Goal: Find contact information: Find contact information

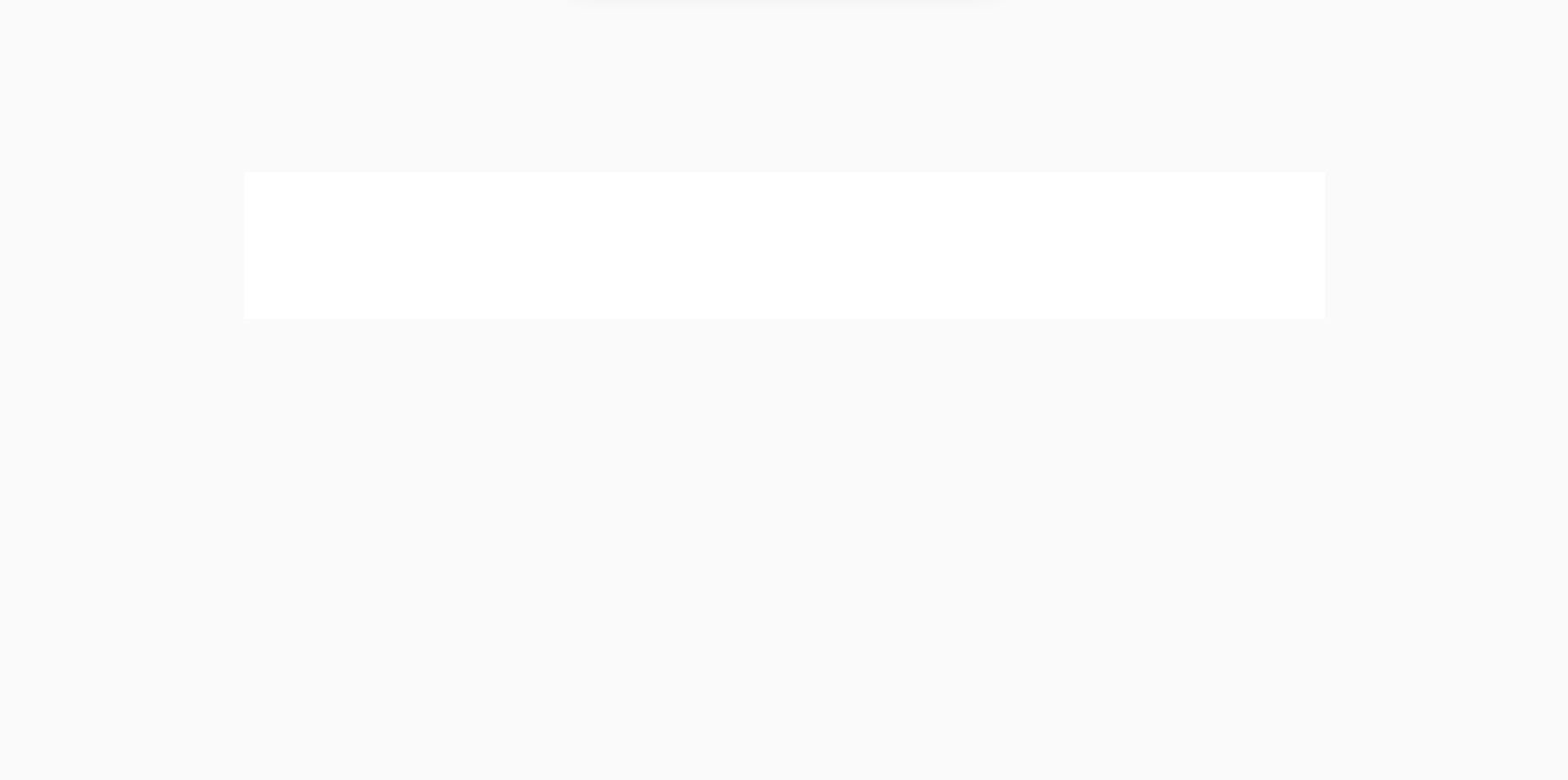
click at [924, 108] on button "Allow" at bounding box center [935, 109] width 77 height 42
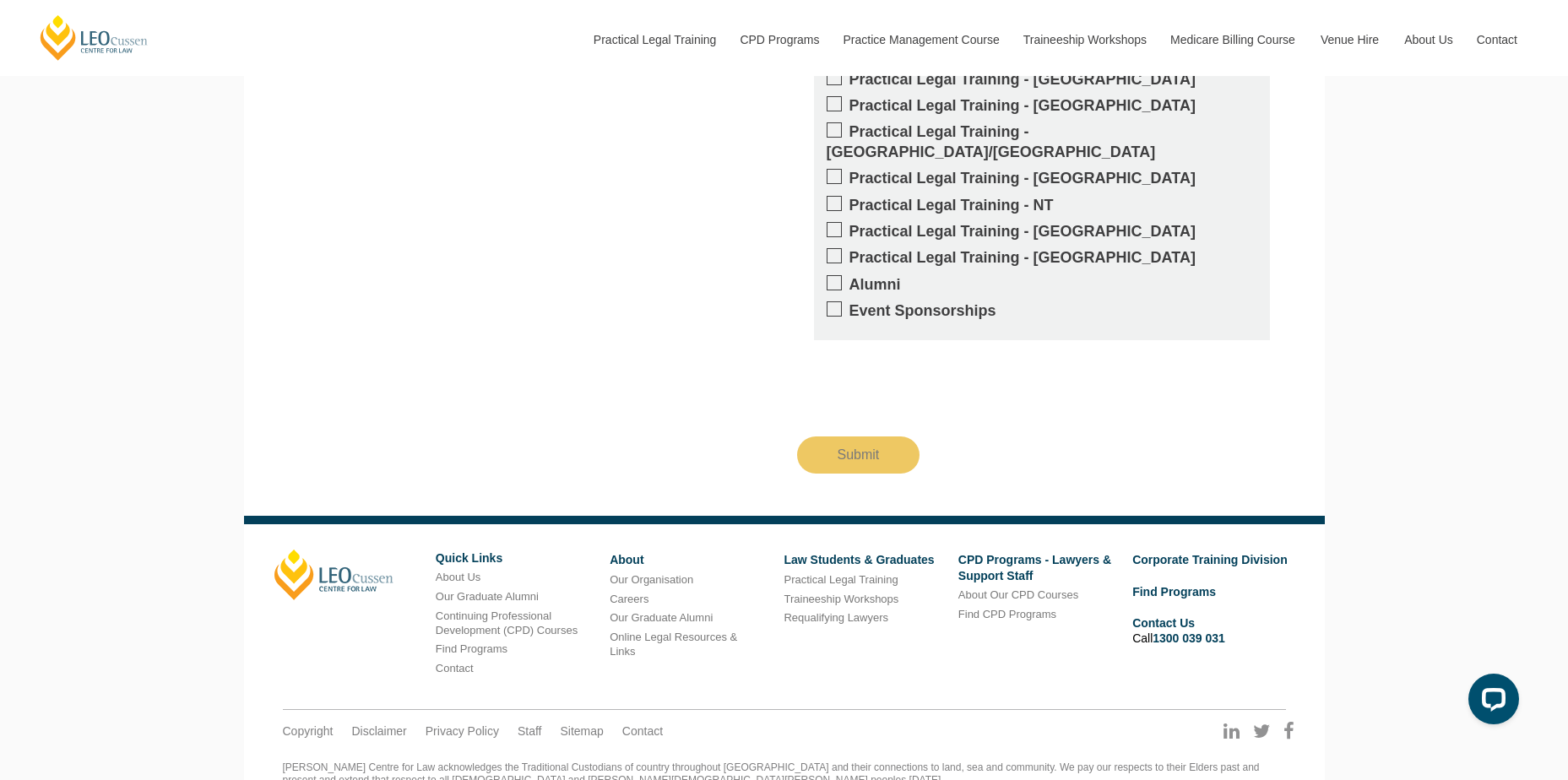
scroll to position [1879, 0]
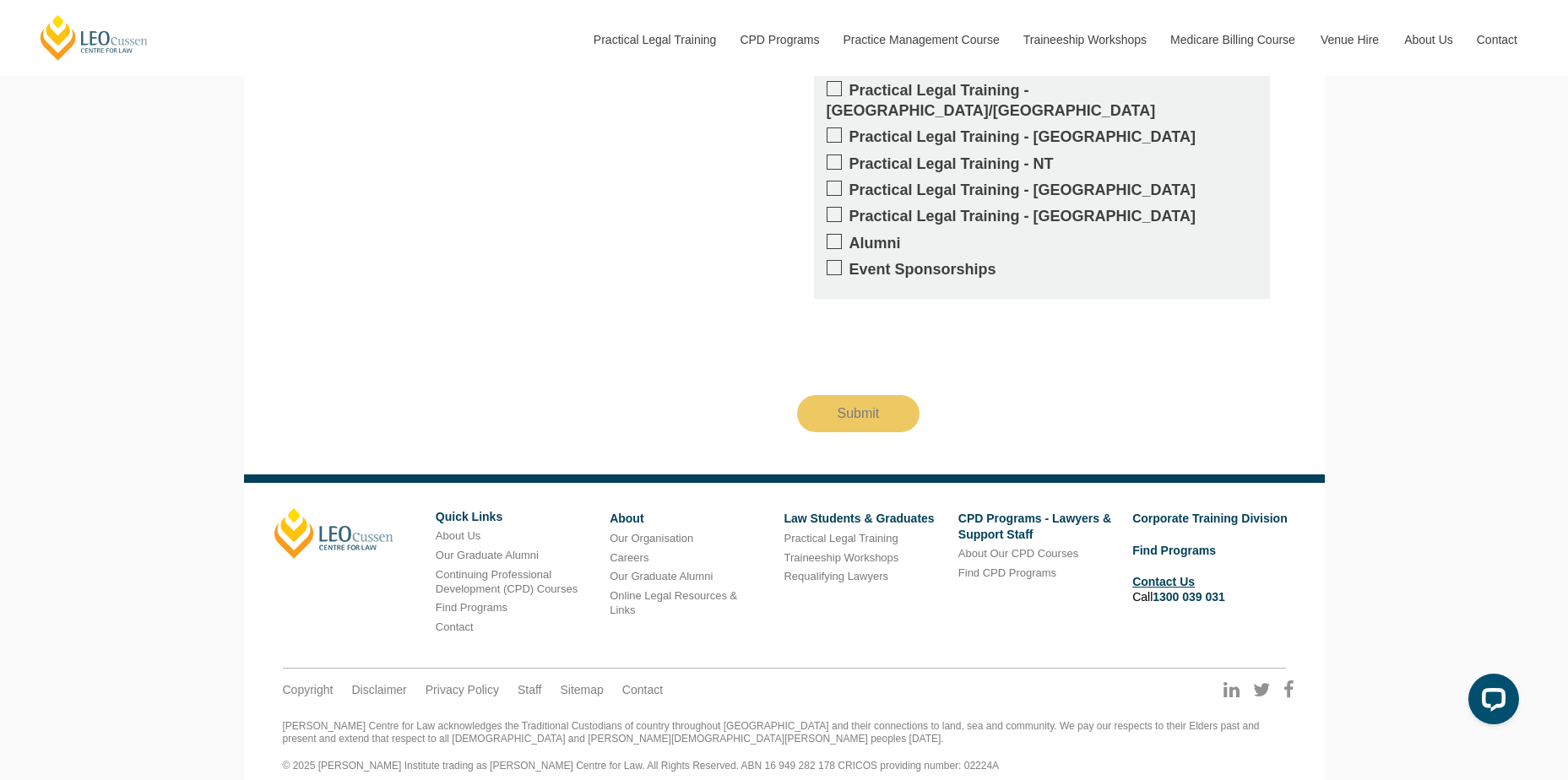
click at [1175, 574] on link "Contact Us" at bounding box center [1164, 581] width 63 height 14
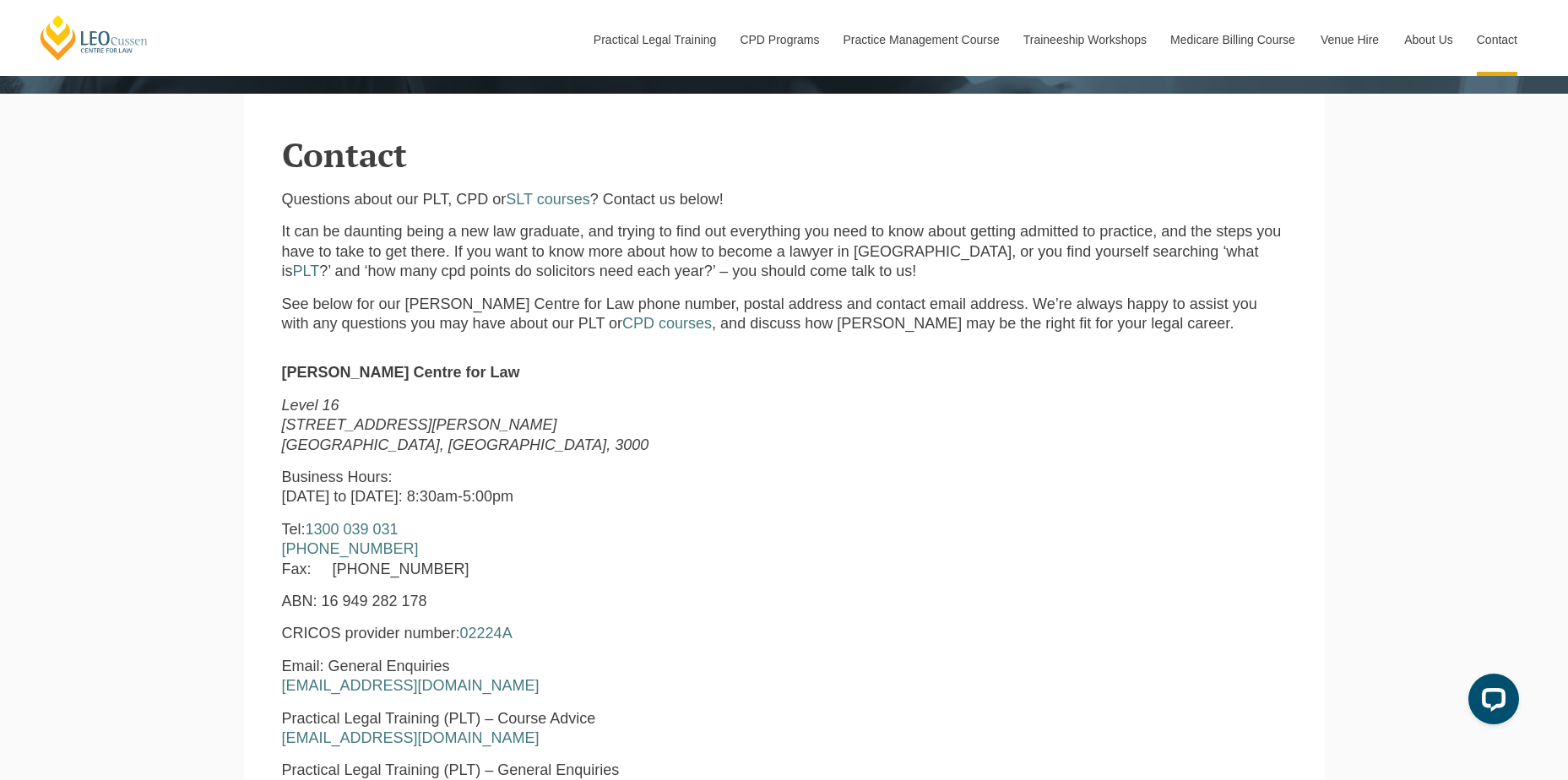
scroll to position [422, 0]
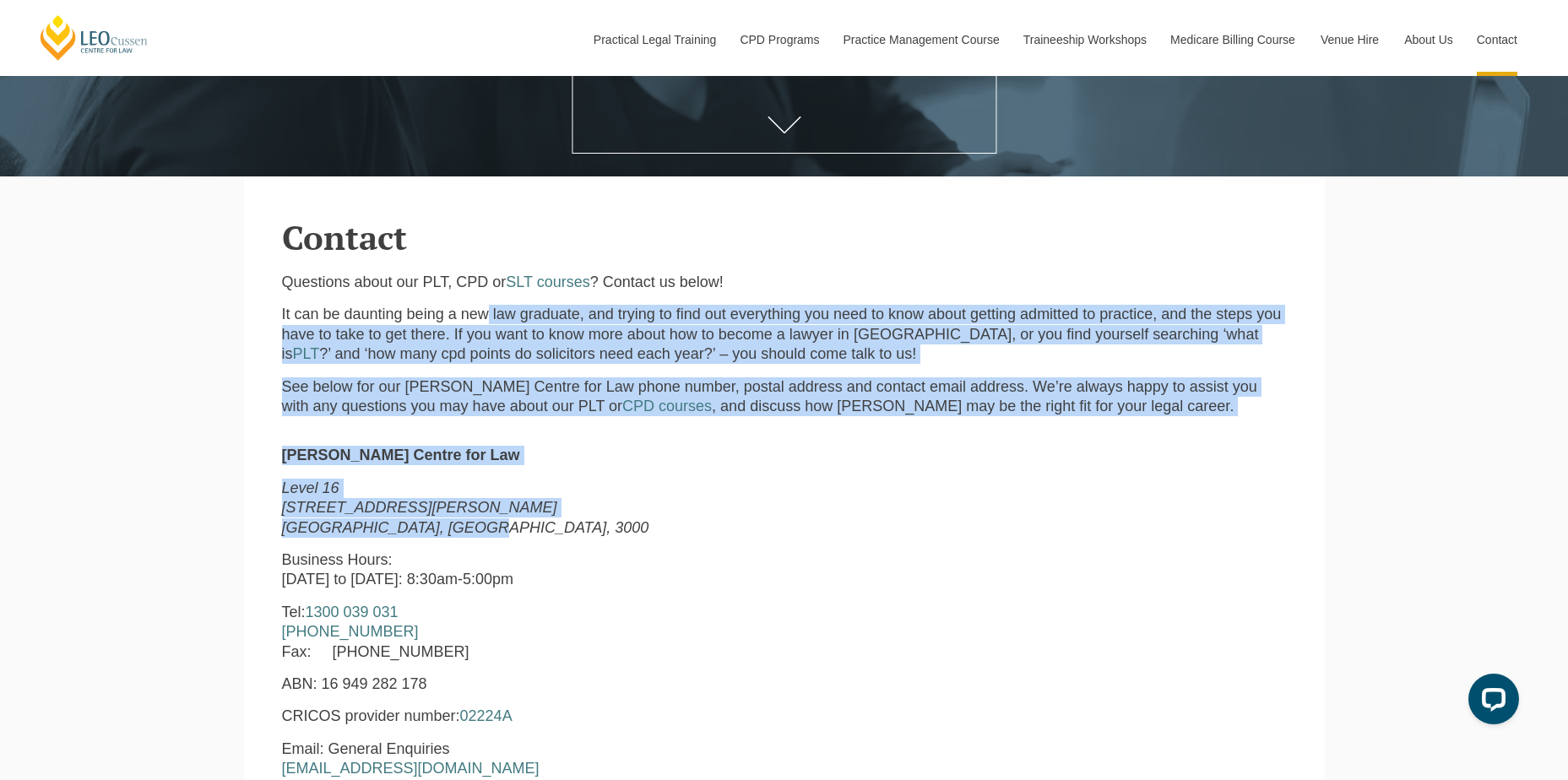
drag, startPoint x: 576, startPoint y: 364, endPoint x: 773, endPoint y: 539, distance: 263.5
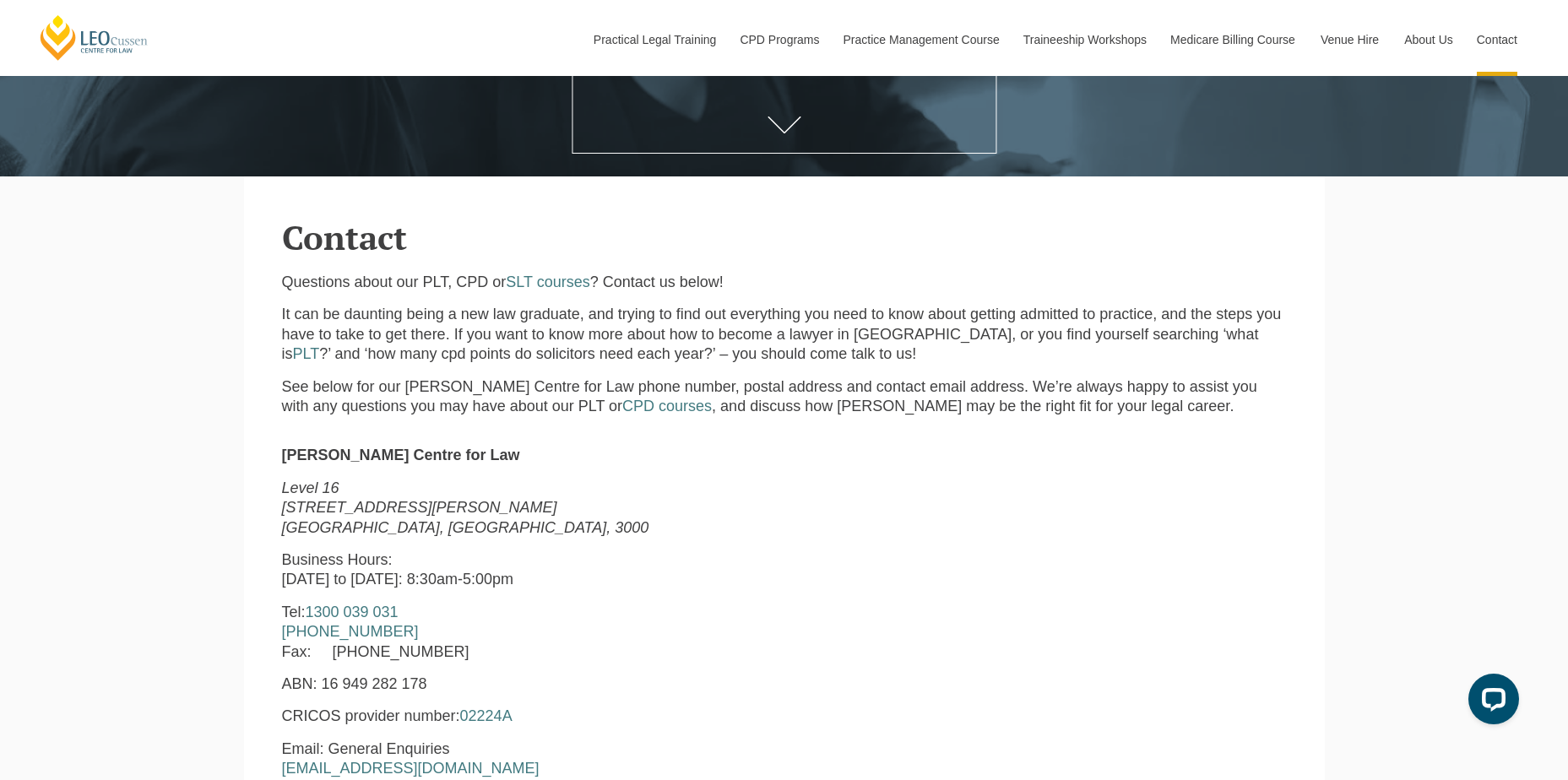
drag, startPoint x: 773, startPoint y: 539, endPoint x: 827, endPoint y: 571, distance: 62.8
click at [827, 571] on p "Business Hours: [DATE] to [DATE]: 8:30am-5:00pm" at bounding box center [570, 570] width 576 height 40
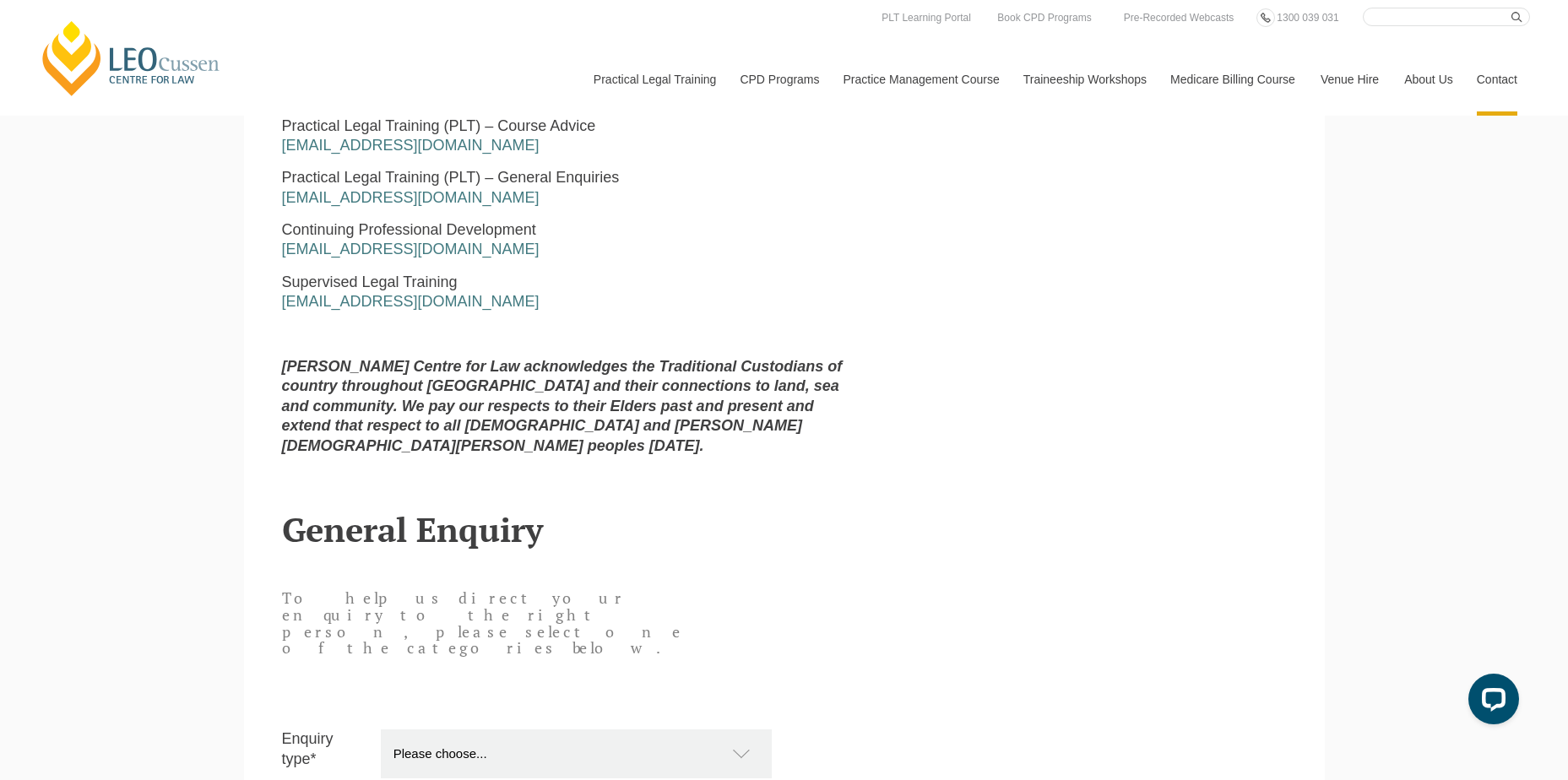
scroll to position [1013, 0]
